Goal: Use online tool/utility: Utilize a website feature to perform a specific function

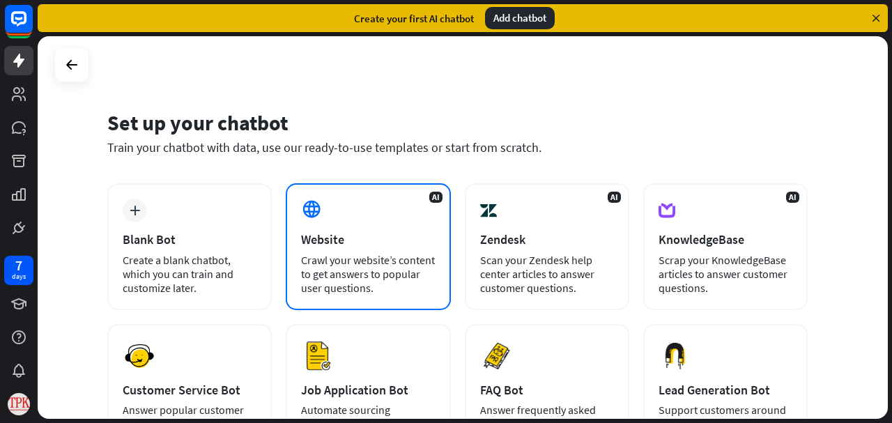
click at [307, 231] on div "Website" at bounding box center [368, 239] width 134 height 16
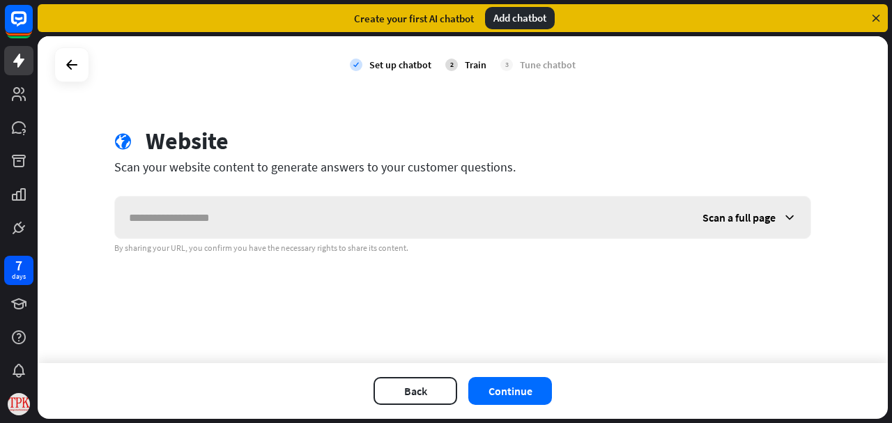
click at [788, 217] on icon at bounding box center [789, 217] width 14 height 14
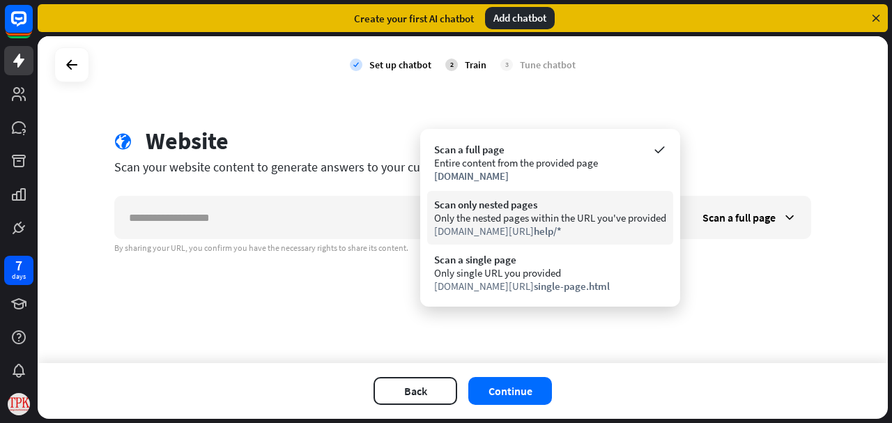
click at [552, 222] on div "Only the nested pages within the URL you've provided" at bounding box center [550, 217] width 232 height 13
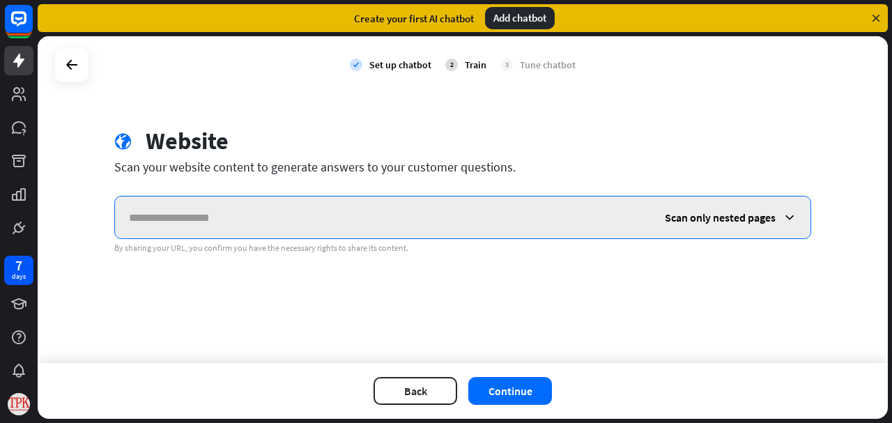
click at [260, 227] on input "text" at bounding box center [383, 217] width 536 height 42
paste input "**********"
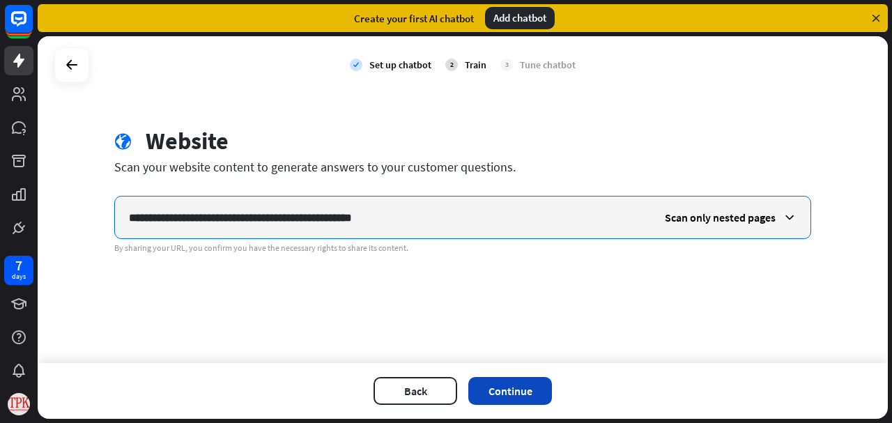
type input "**********"
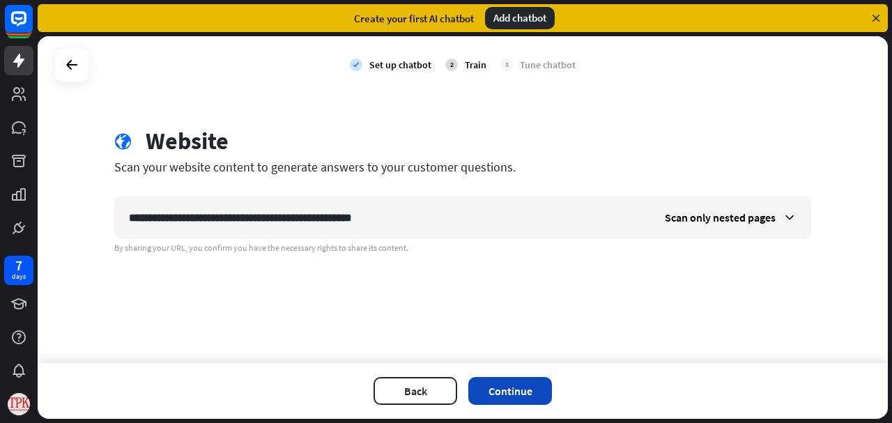
click at [504, 392] on button "Continue" at bounding box center [510, 391] width 84 height 28
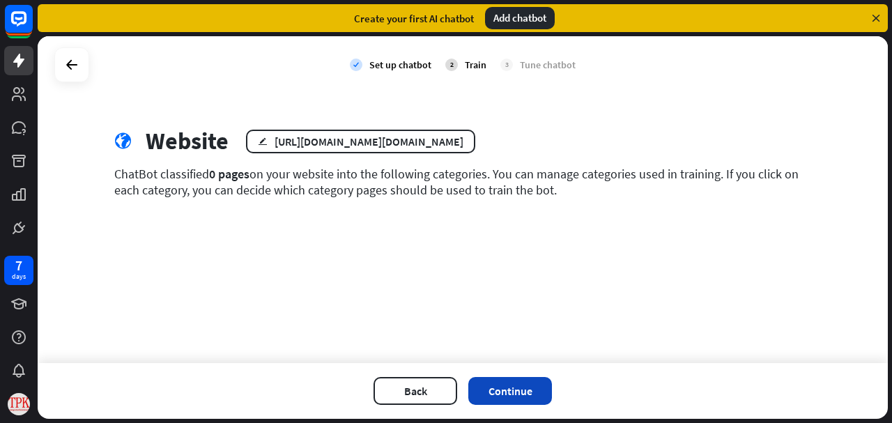
click at [529, 379] on button "Continue" at bounding box center [510, 391] width 84 height 28
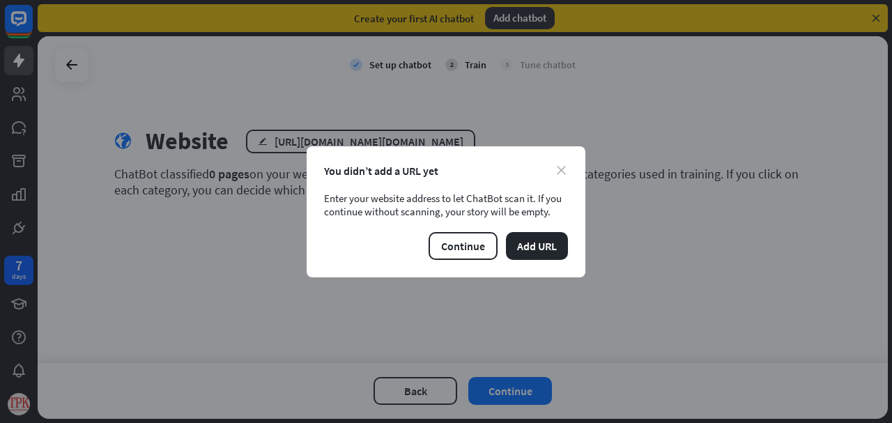
click at [557, 171] on icon "close" at bounding box center [561, 170] width 9 height 9
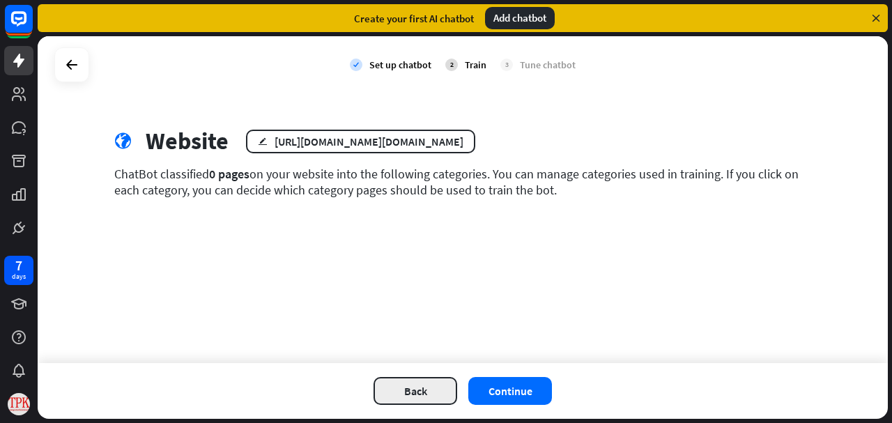
click at [413, 383] on button "Back" at bounding box center [415, 391] width 84 height 28
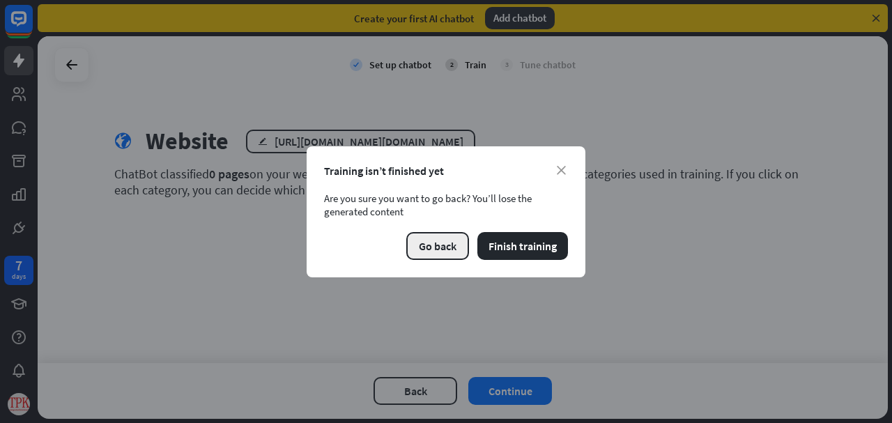
click at [444, 253] on button "Go back" at bounding box center [437, 246] width 63 height 28
